Goal: Information Seeking & Learning: Learn about a topic

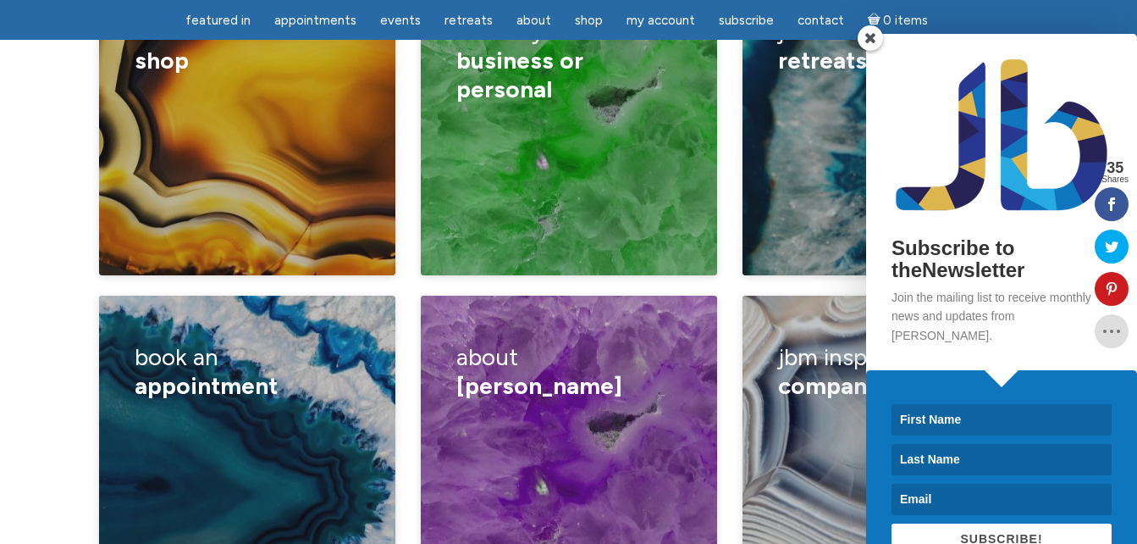
scroll to position [2879, 0]
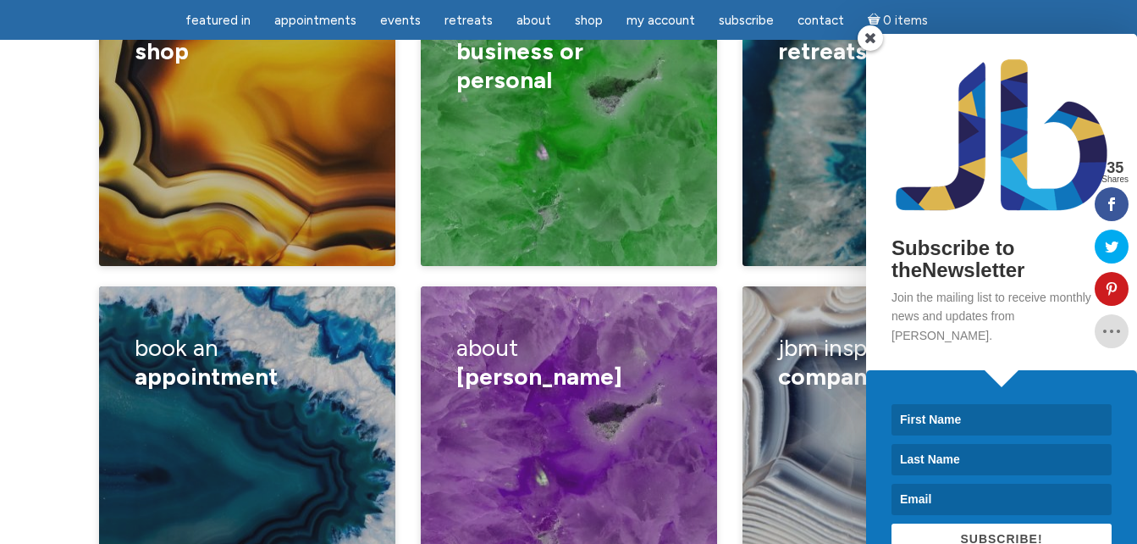
drag, startPoint x: 871, startPoint y: 38, endPoint x: 884, endPoint y: 38, distance: 13.5
click at [871, 37] on span at bounding box center [870, 37] width 25 height 25
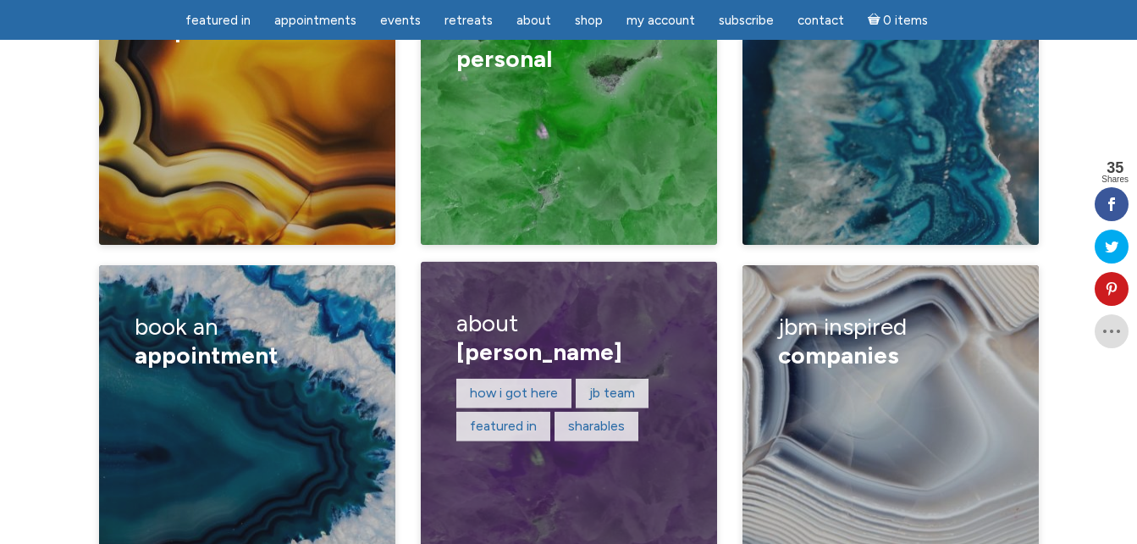
scroll to position [2964, 0]
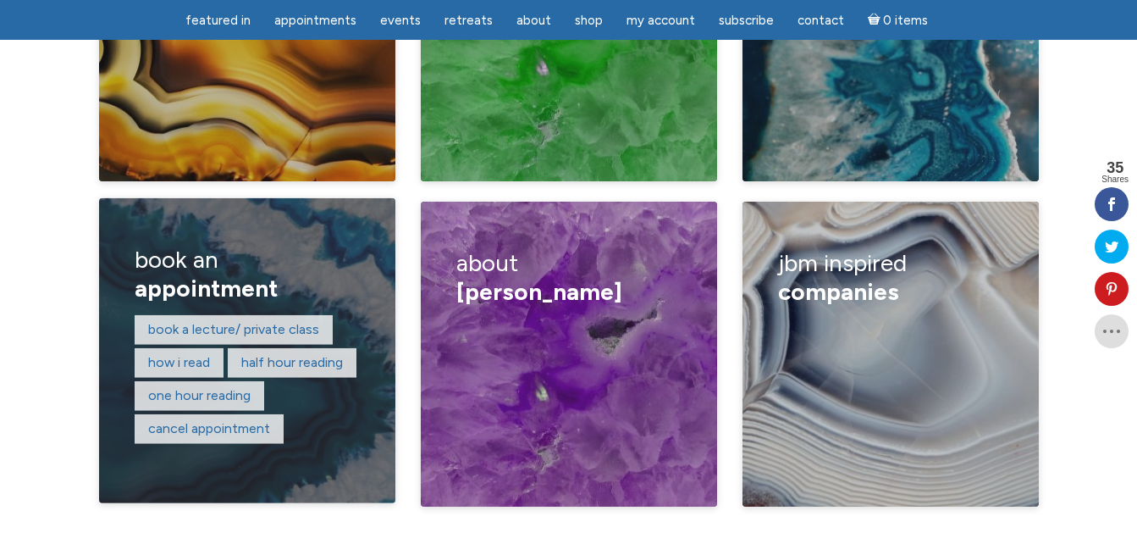
click at [298, 323] on div "Book a lecture/ private class How I read Half hour reading One hour reading Can…" at bounding box center [247, 380] width 224 height 132
click at [231, 387] on link "One hour reading" at bounding box center [199, 395] width 102 height 16
click at [326, 354] on link "Half hour reading" at bounding box center [292, 362] width 102 height 16
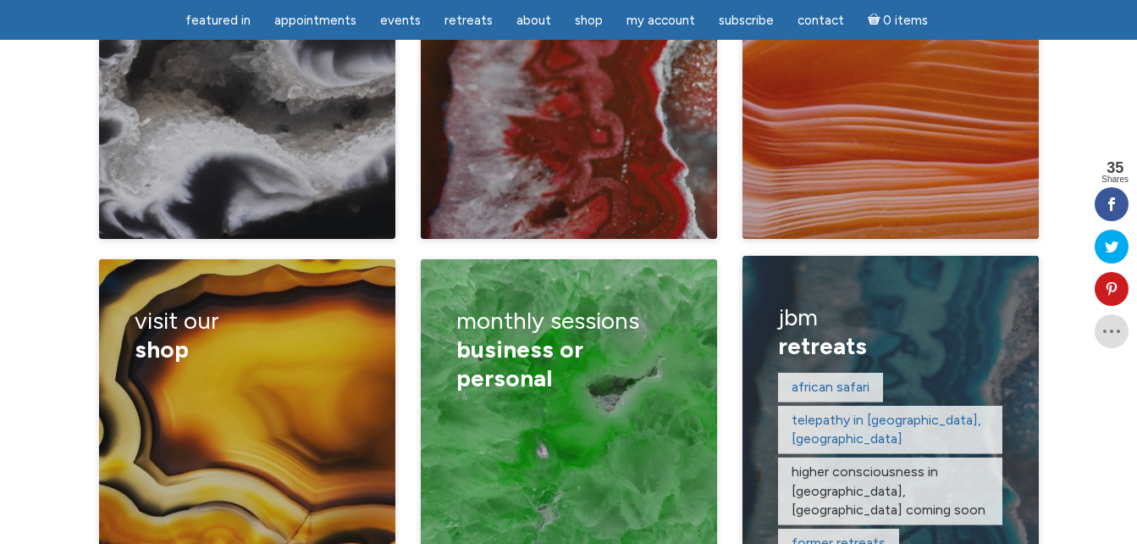
scroll to position [2540, 0]
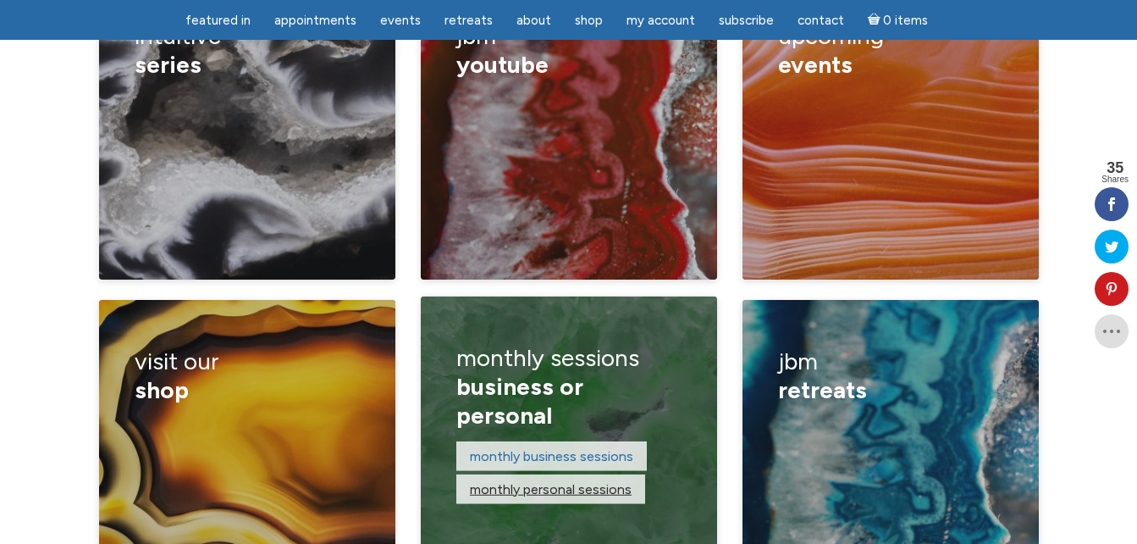
click at [560, 480] on link "monthly personal sessions" at bounding box center [551, 488] width 162 height 16
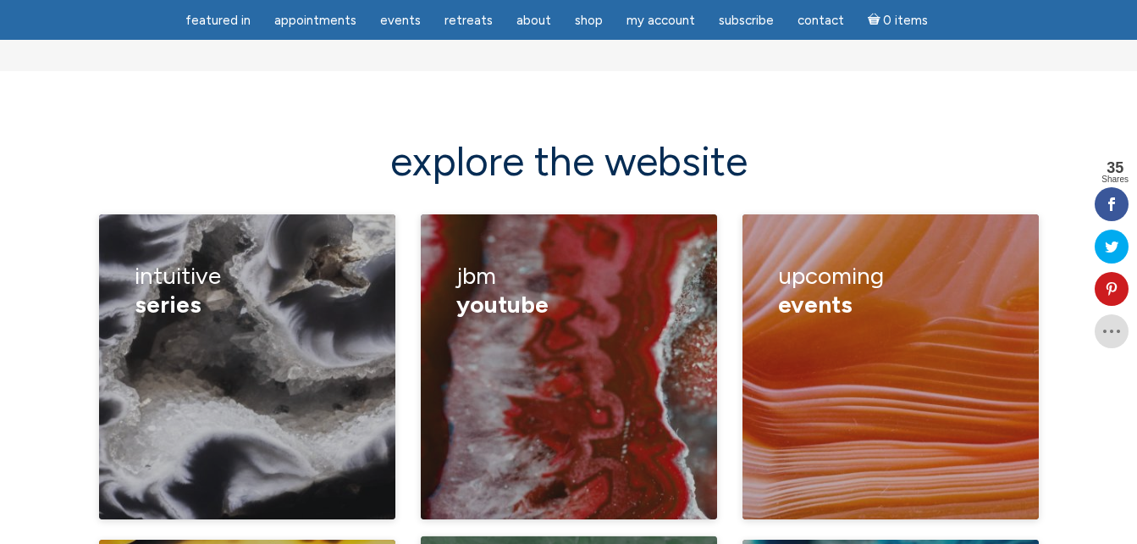
scroll to position [2286, 0]
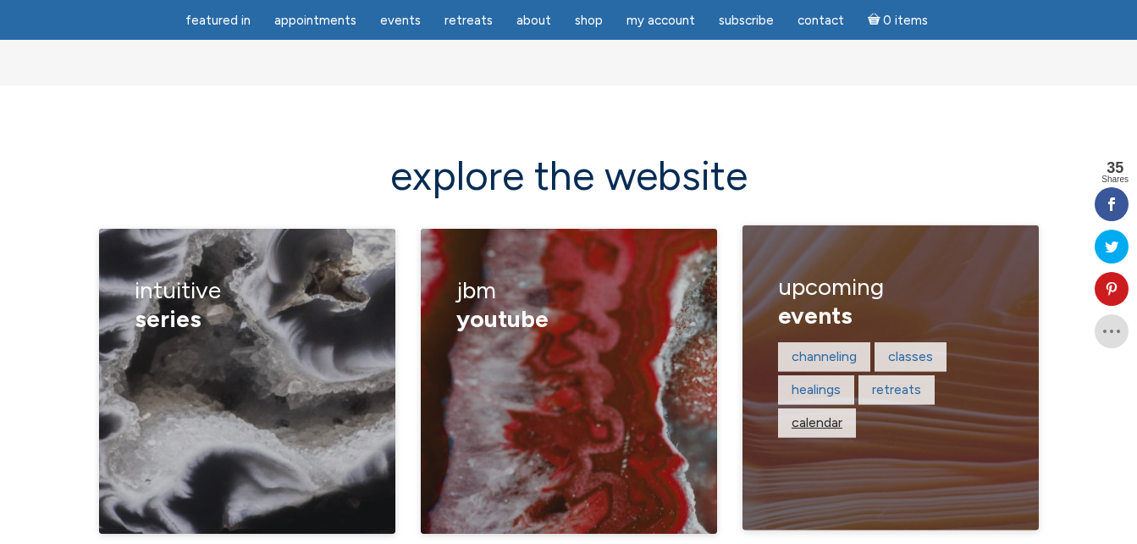
click at [838, 414] on link "calendar" at bounding box center [817, 422] width 51 height 16
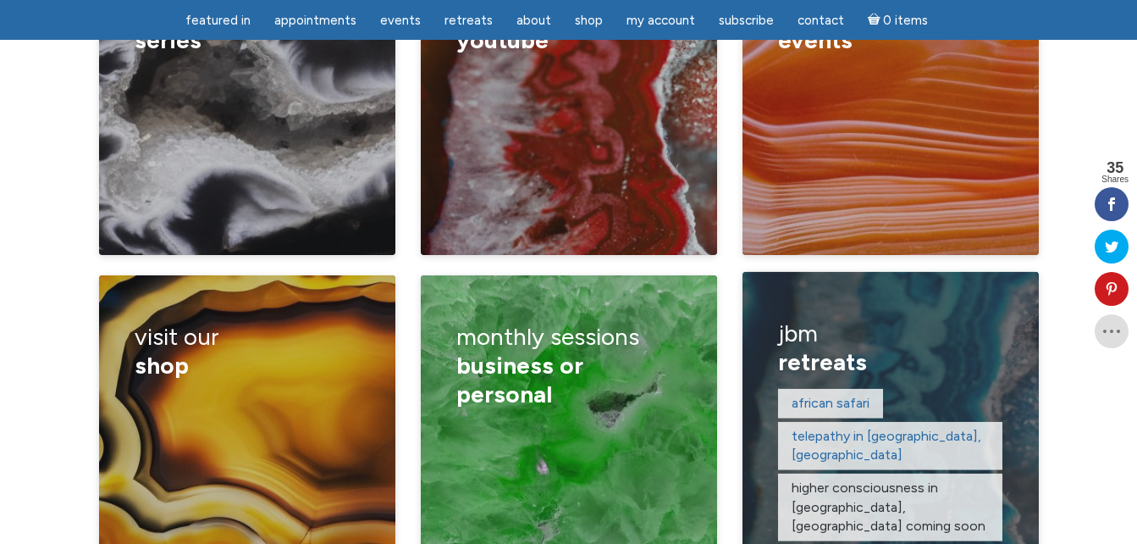
scroll to position [2625, 0]
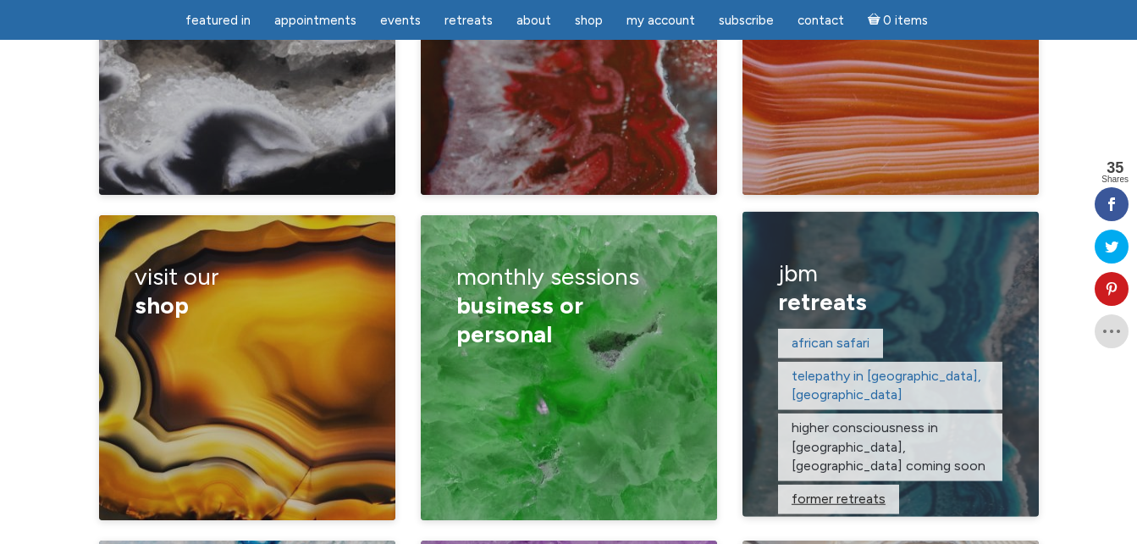
click at [850, 490] on link "former retreats" at bounding box center [839, 498] width 94 height 16
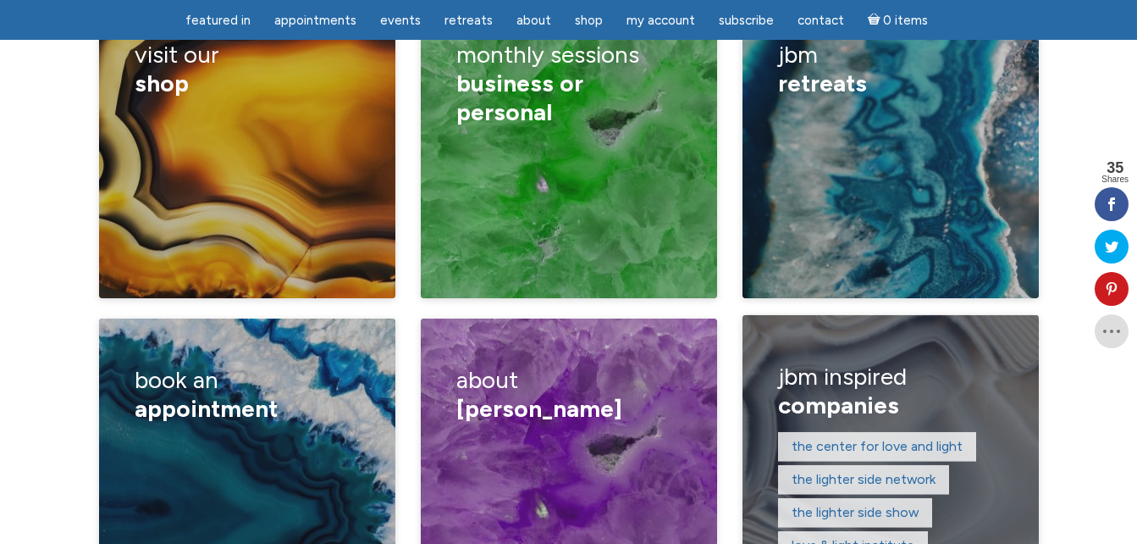
scroll to position [2879, 0]
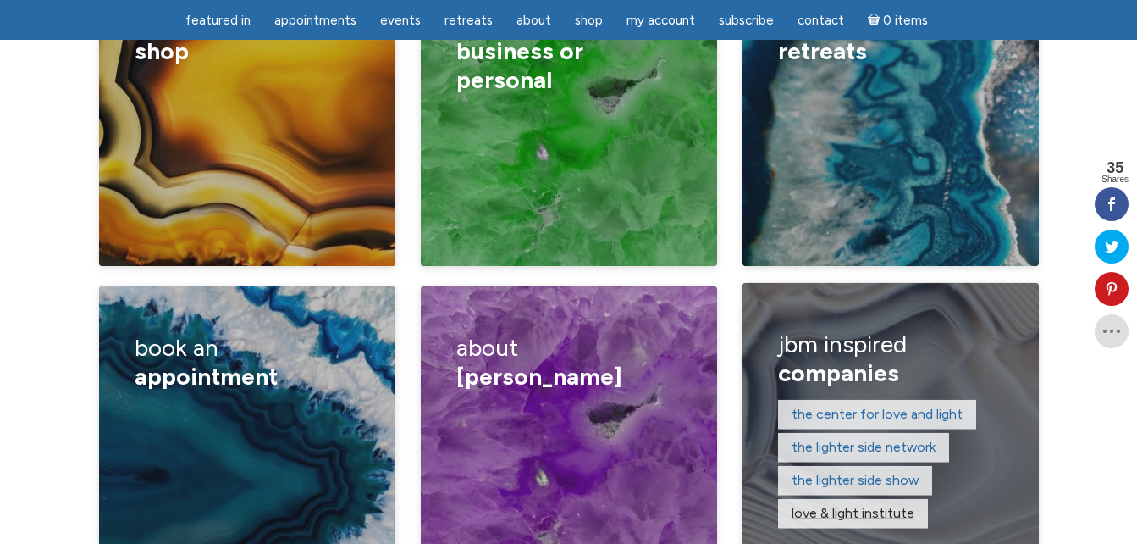
click at [869, 505] on link "Love & Light Institute" at bounding box center [853, 513] width 123 height 16
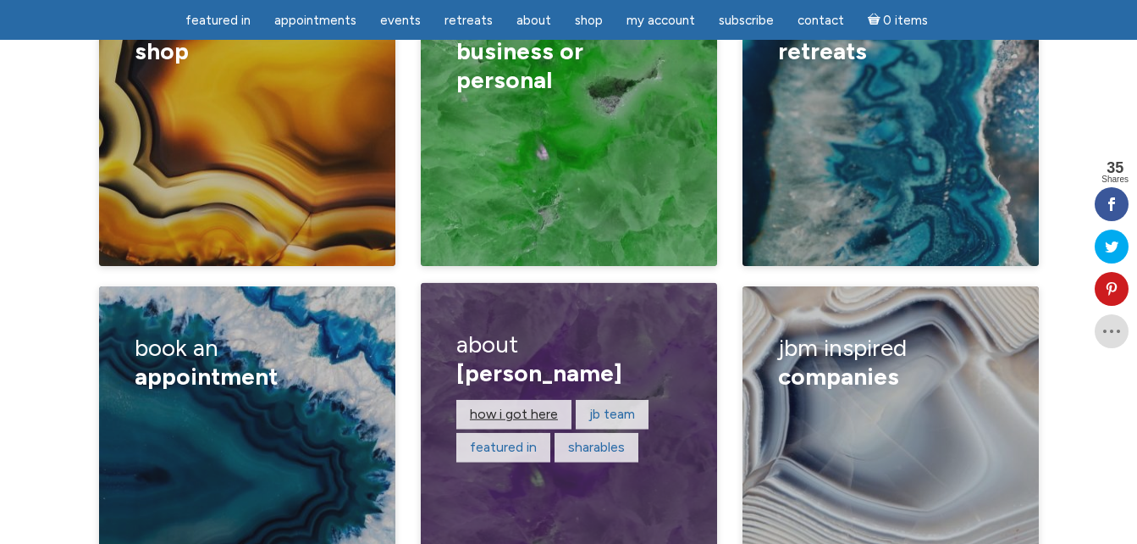
click at [522, 406] on link "How I got here" at bounding box center [514, 414] width 88 height 16
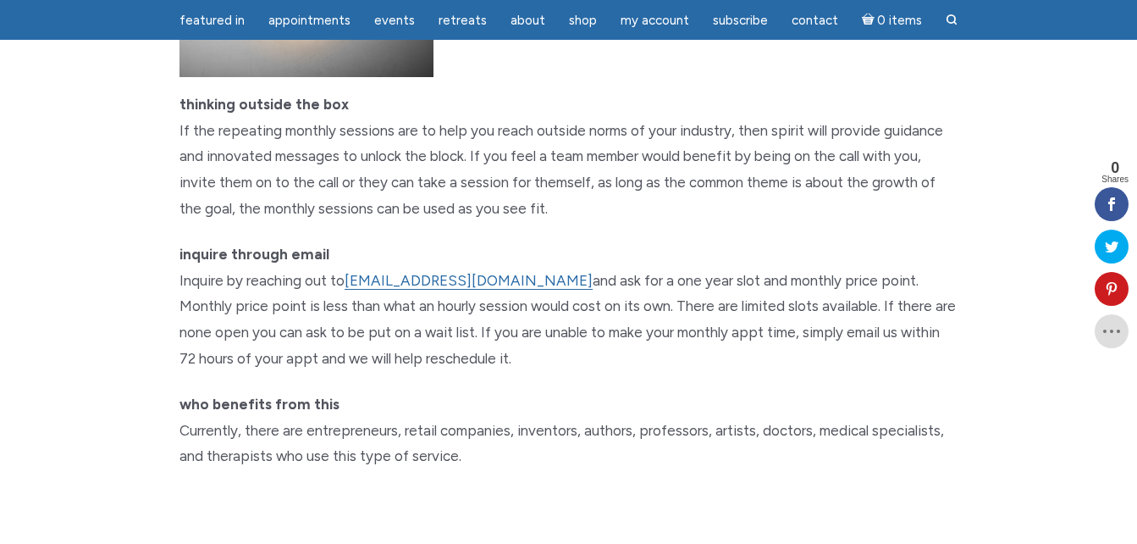
scroll to position [1270, 0]
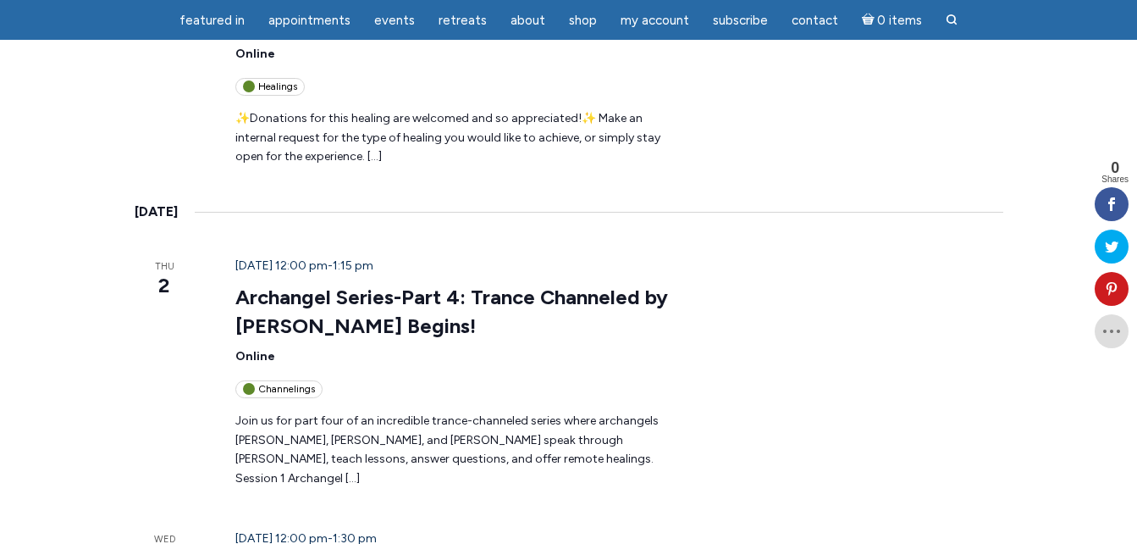
scroll to position [339, 0]
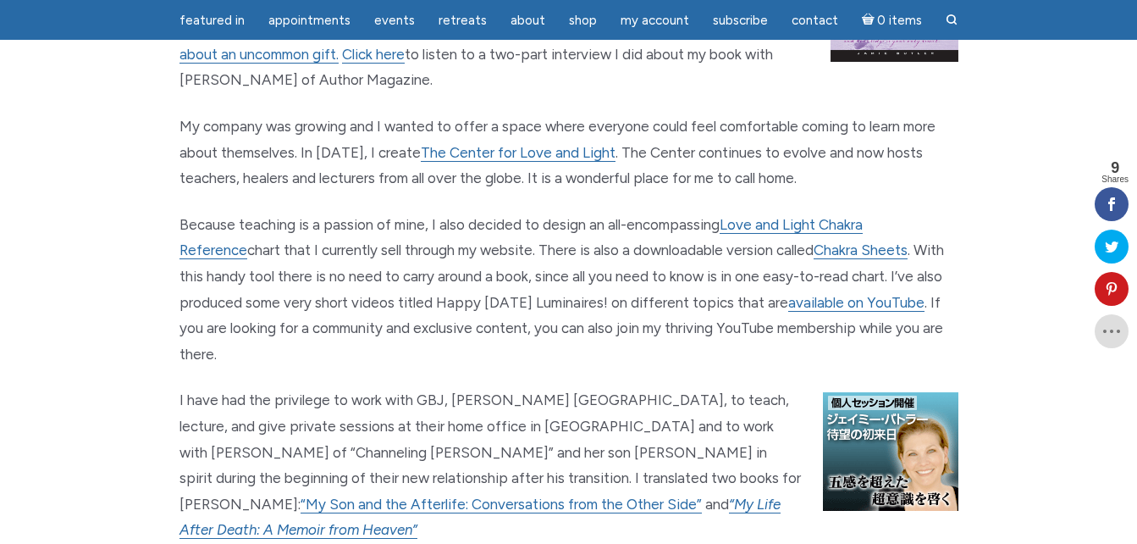
scroll to position [1609, 0]
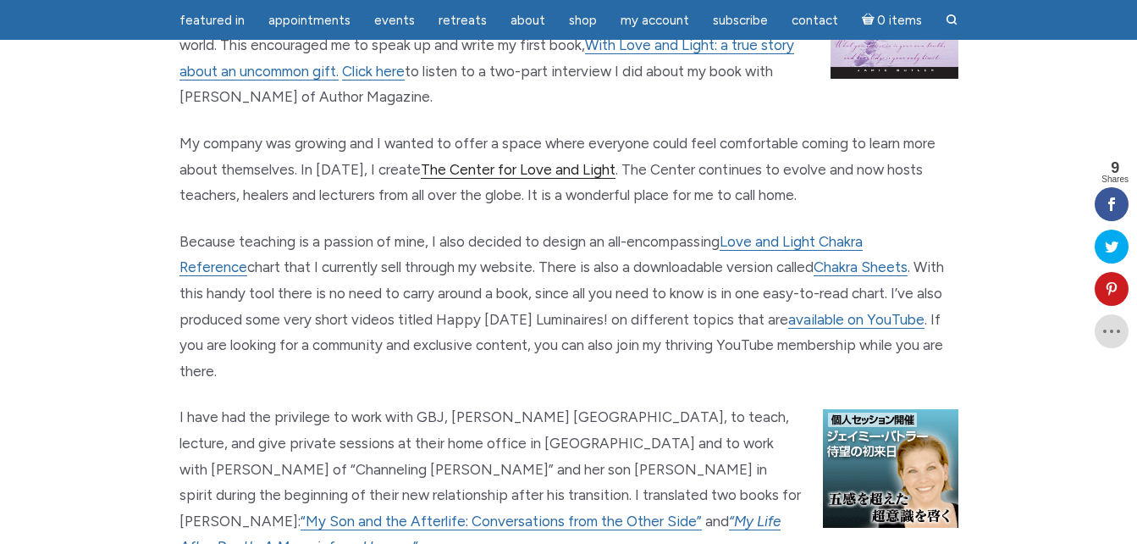
click at [519, 161] on link "The Center for Love and Light" at bounding box center [518, 170] width 195 height 18
